Goal: Task Accomplishment & Management: Manage account settings

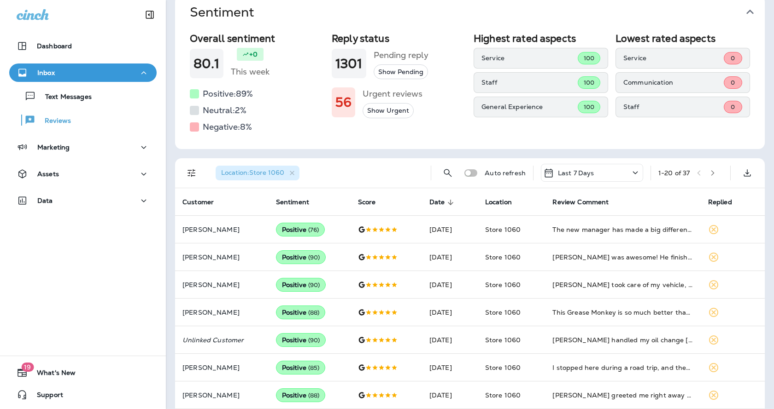
scroll to position [21, 0]
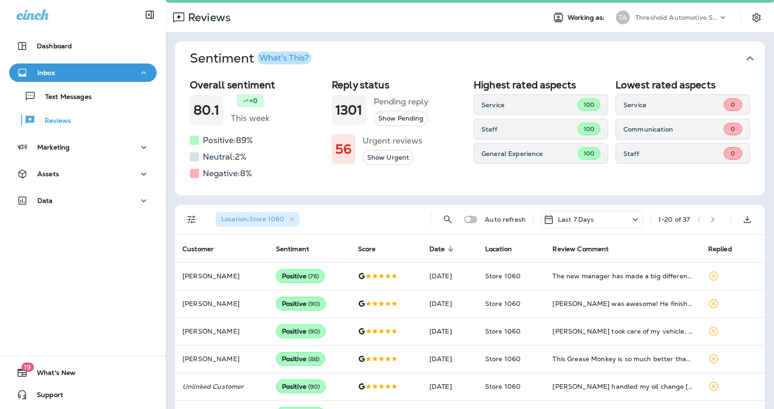
click at [709, 221] on icon "button" at bounding box center [712, 219] width 6 height 6
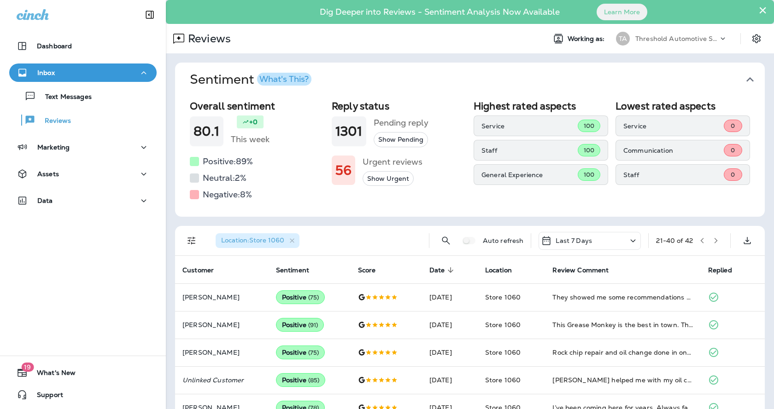
click at [699, 242] on button "button" at bounding box center [702, 241] width 14 height 14
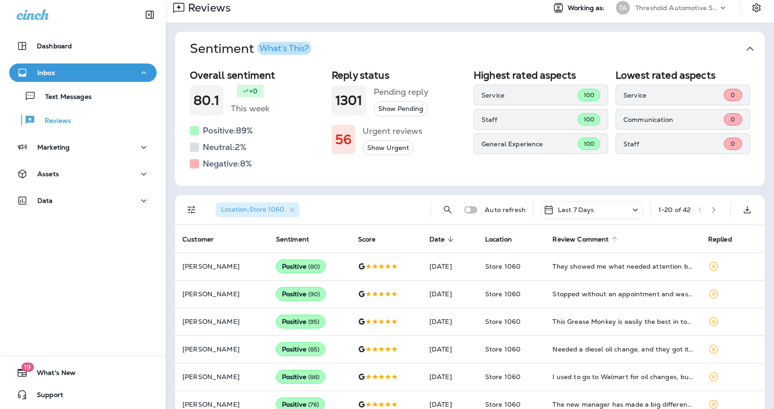
scroll to position [46, 0]
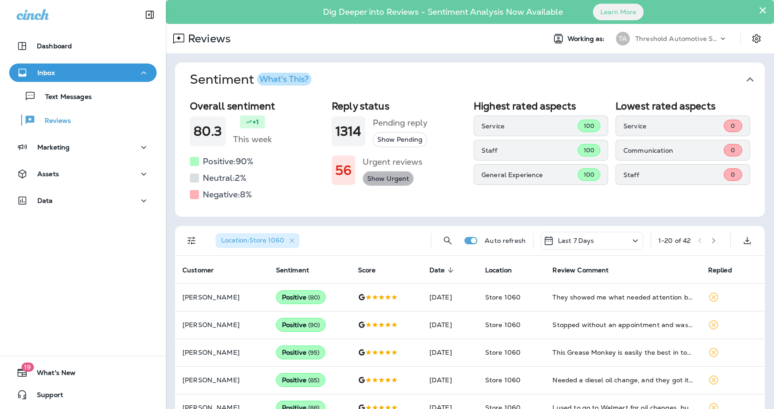
click at [394, 180] on button "Show Urgent" at bounding box center [387, 178] width 51 height 15
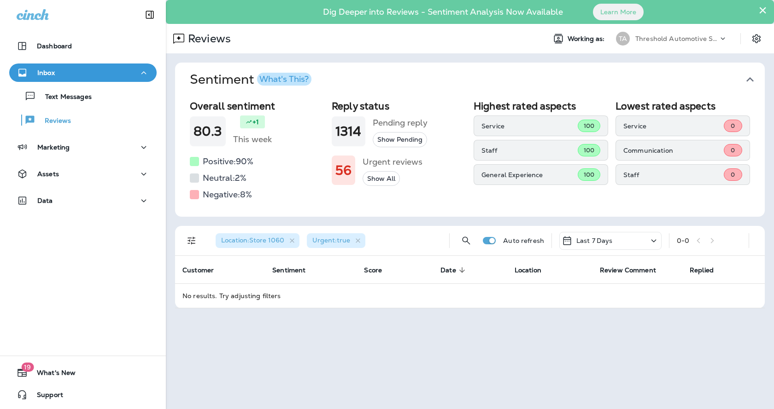
click at [370, 175] on button "Show All" at bounding box center [380, 178] width 37 height 15
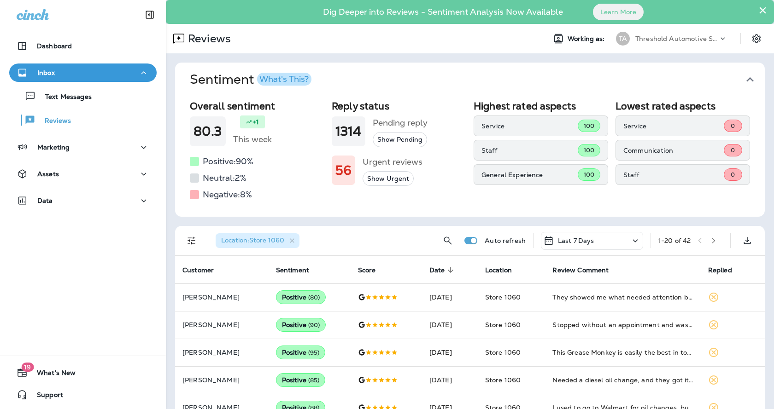
click at [382, 182] on button "Show Urgent" at bounding box center [387, 178] width 51 height 15
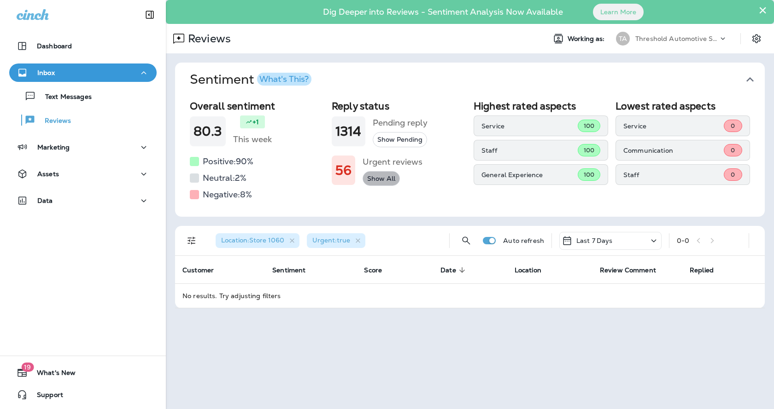
click at [382, 182] on button "Show All" at bounding box center [380, 178] width 37 height 15
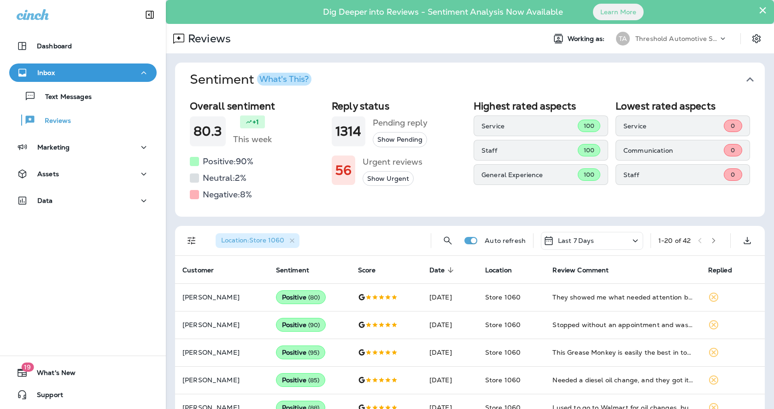
click at [388, 143] on button "Show Pending" at bounding box center [400, 139] width 54 height 15
click at [379, 138] on button "Show All" at bounding box center [391, 139] width 37 height 15
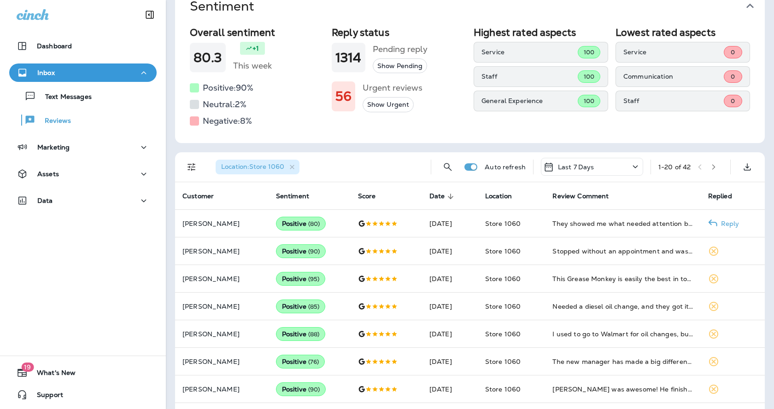
scroll to position [67, 0]
